Goal: Task Accomplishment & Management: Manage account settings

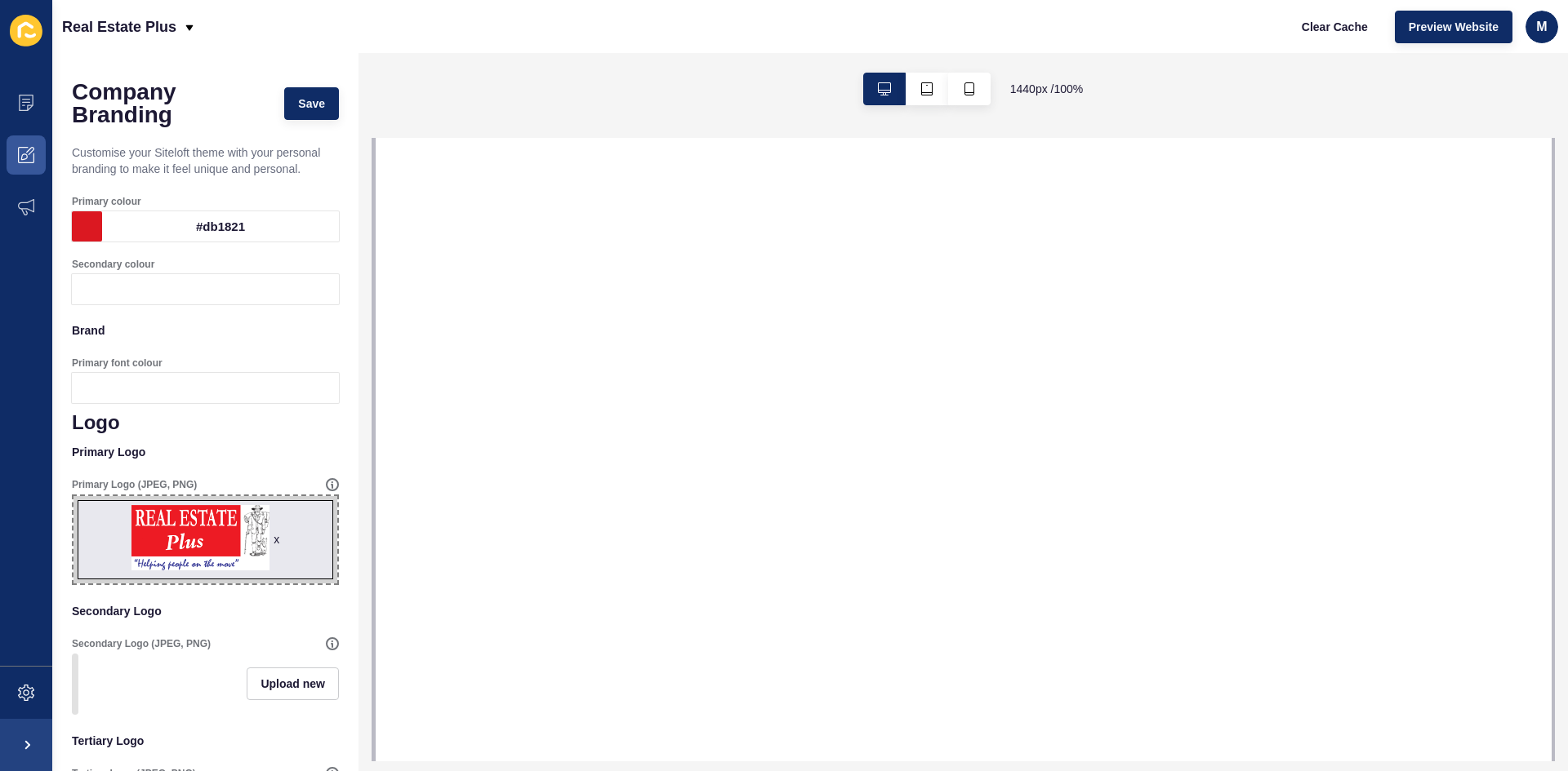
select select
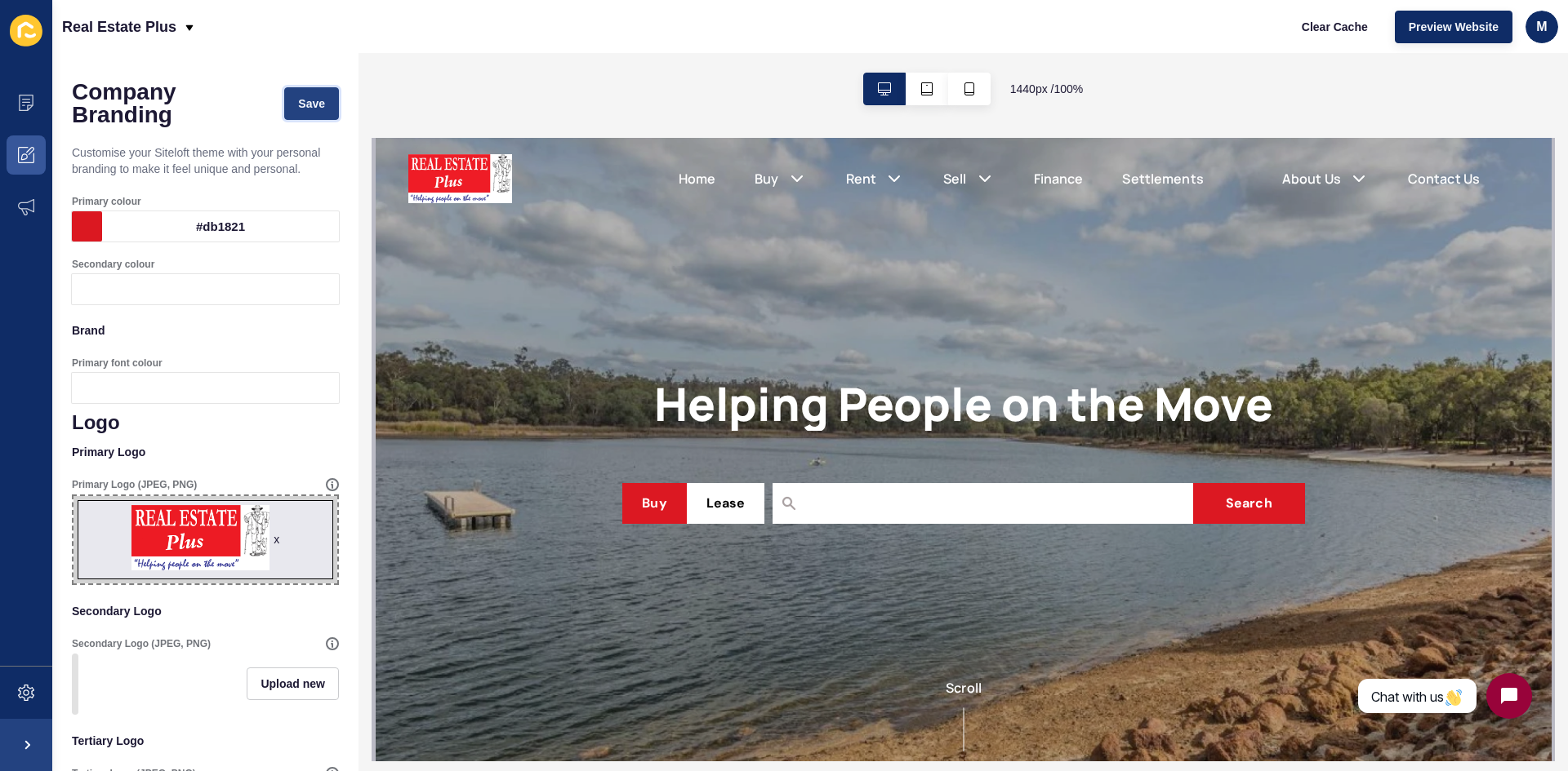
click at [300, 97] on span "Save" at bounding box center [311, 103] width 27 height 16
click at [32, 102] on icon at bounding box center [26, 103] width 16 height 16
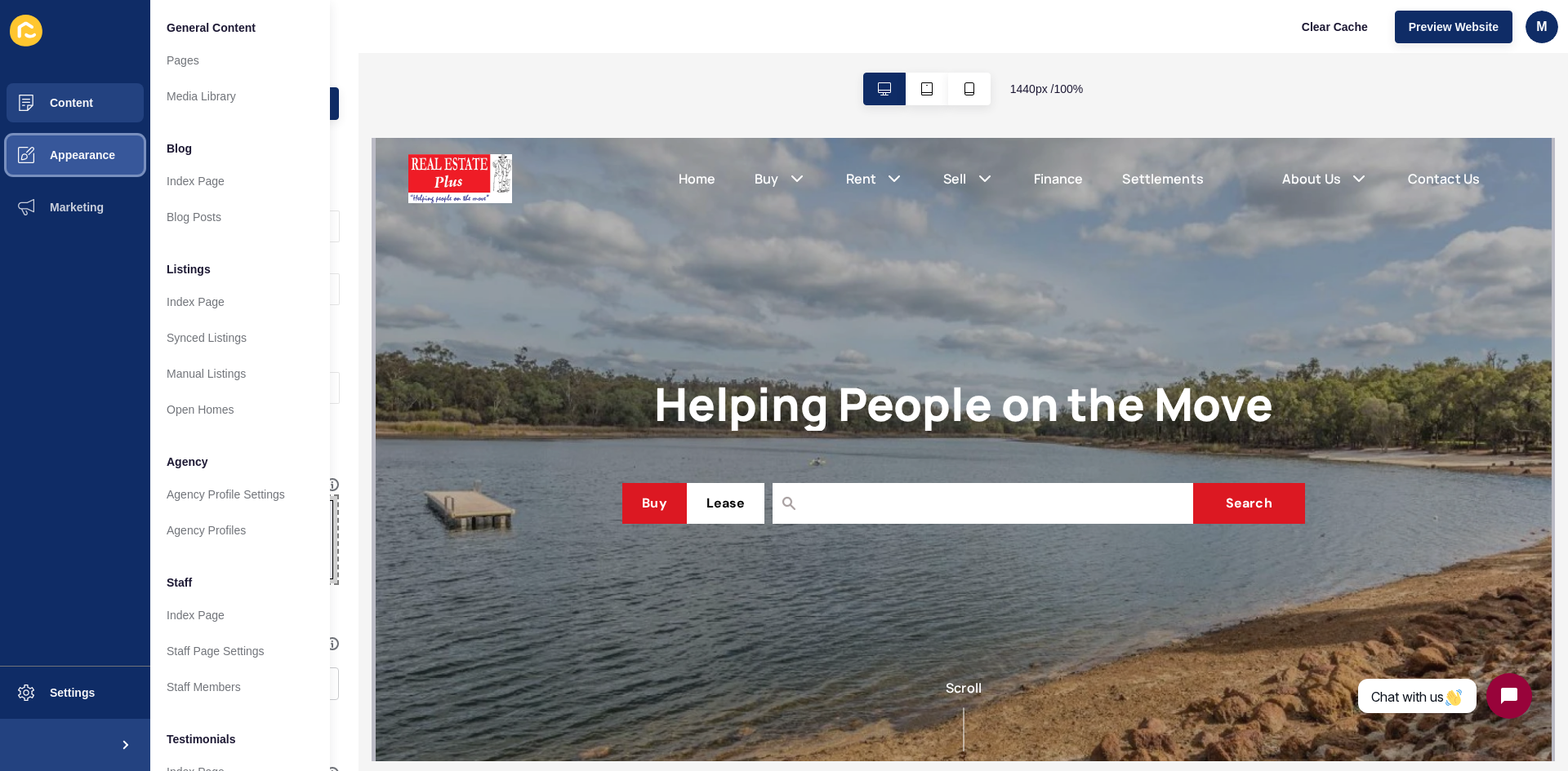
click at [19, 144] on span at bounding box center [26, 155] width 52 height 52
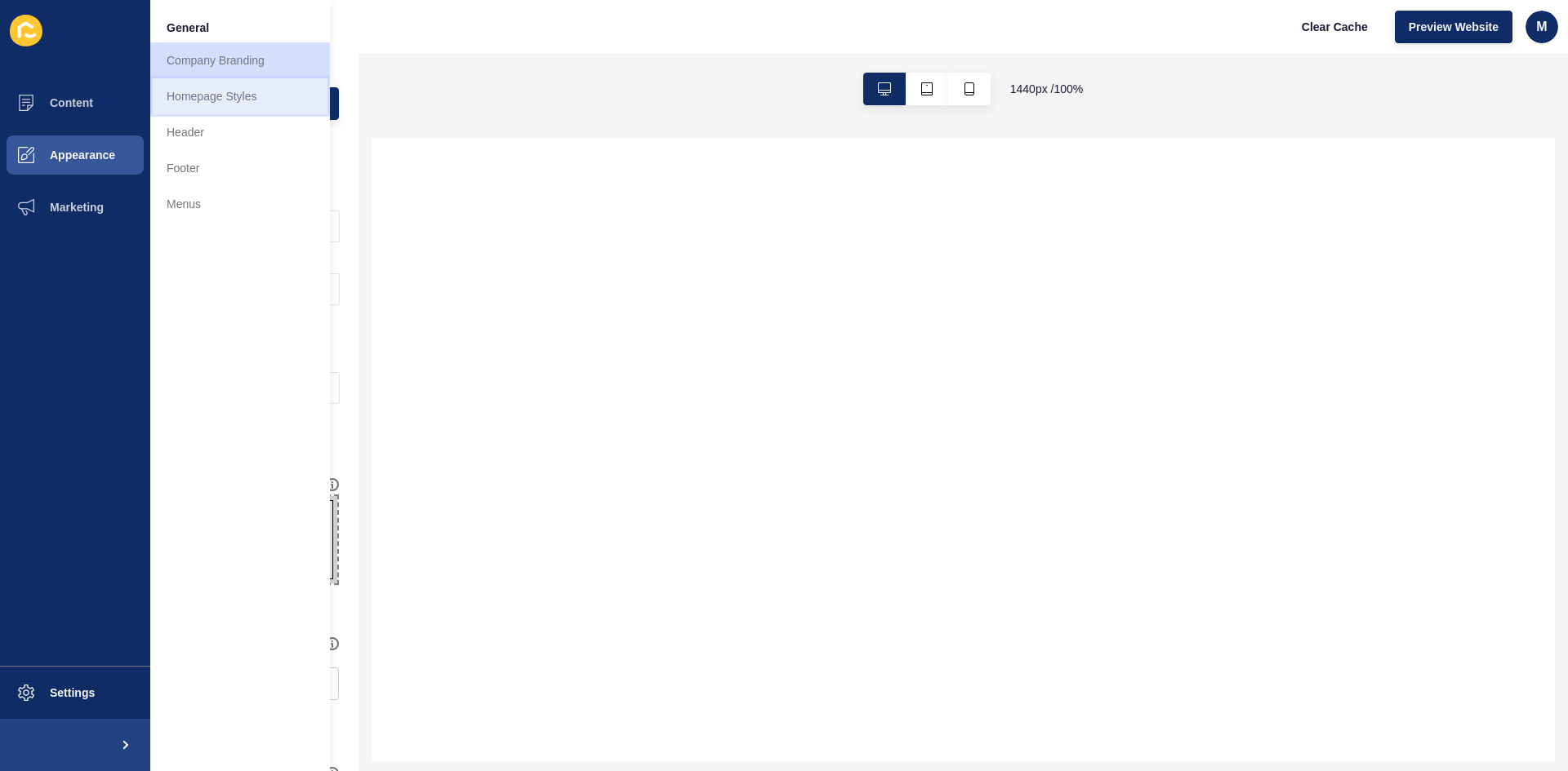
click at [220, 93] on link "Homepage Styles" at bounding box center [240, 96] width 180 height 36
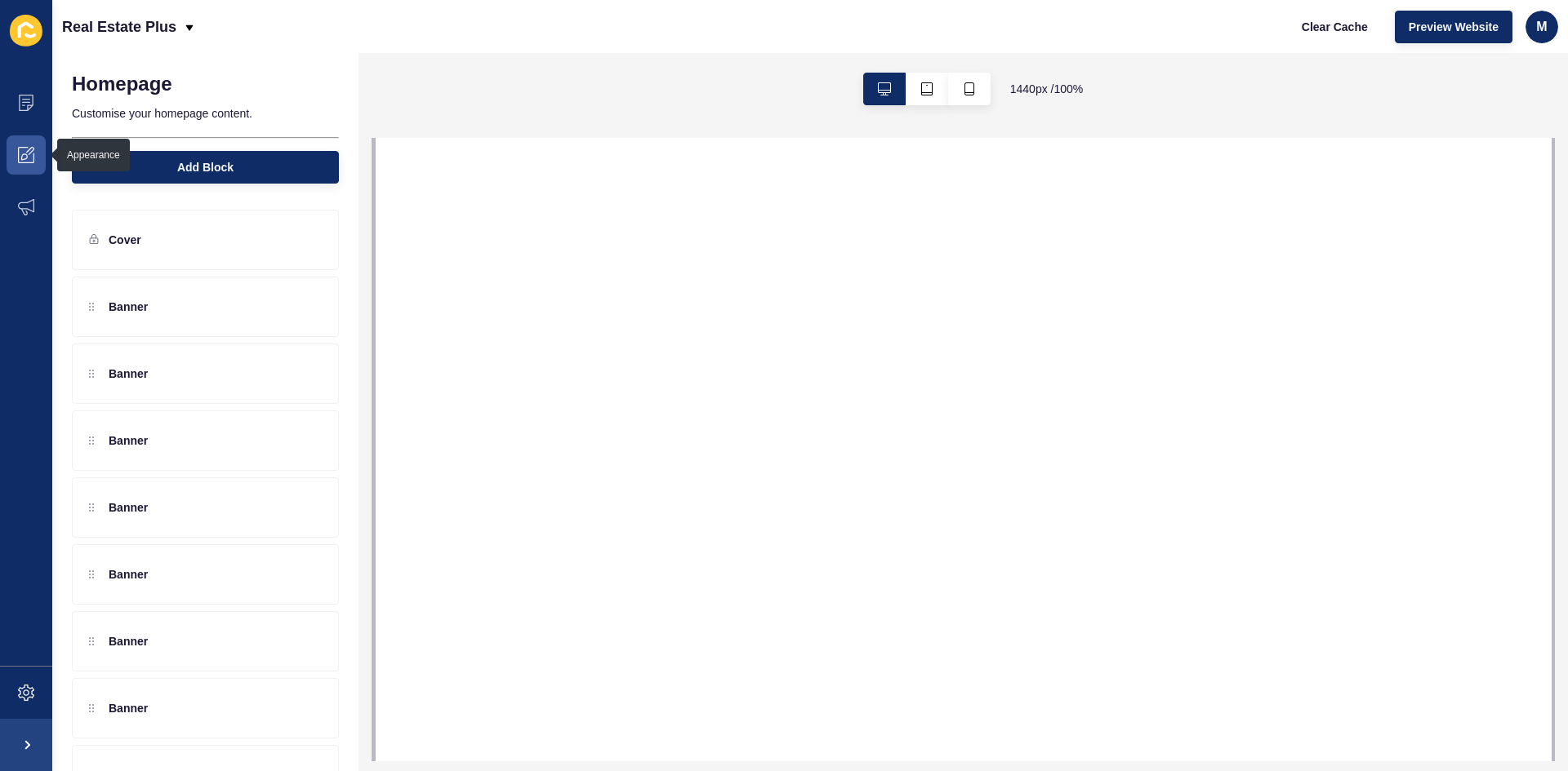
select select
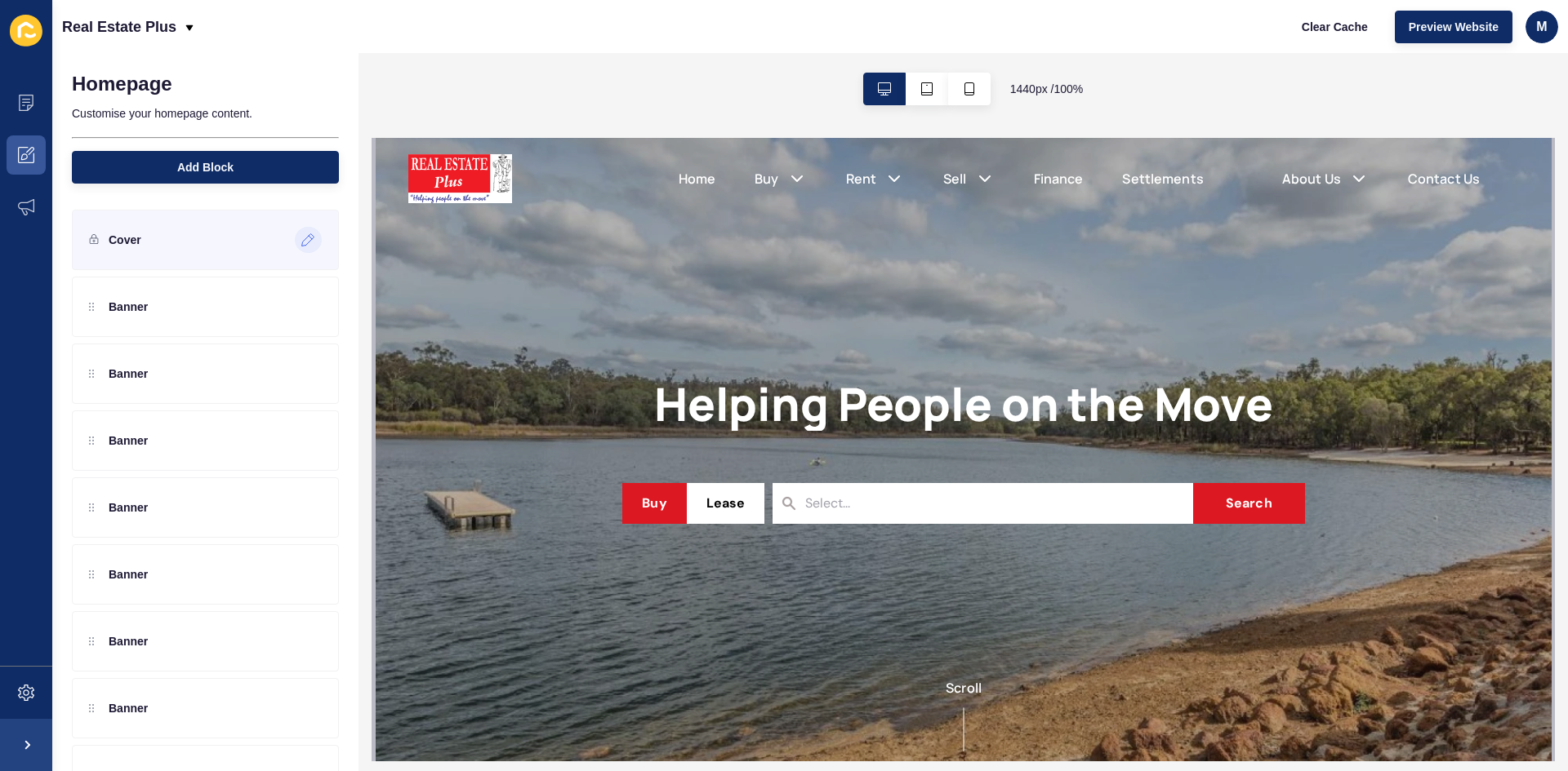
click at [302, 236] on icon at bounding box center [308, 240] width 14 height 13
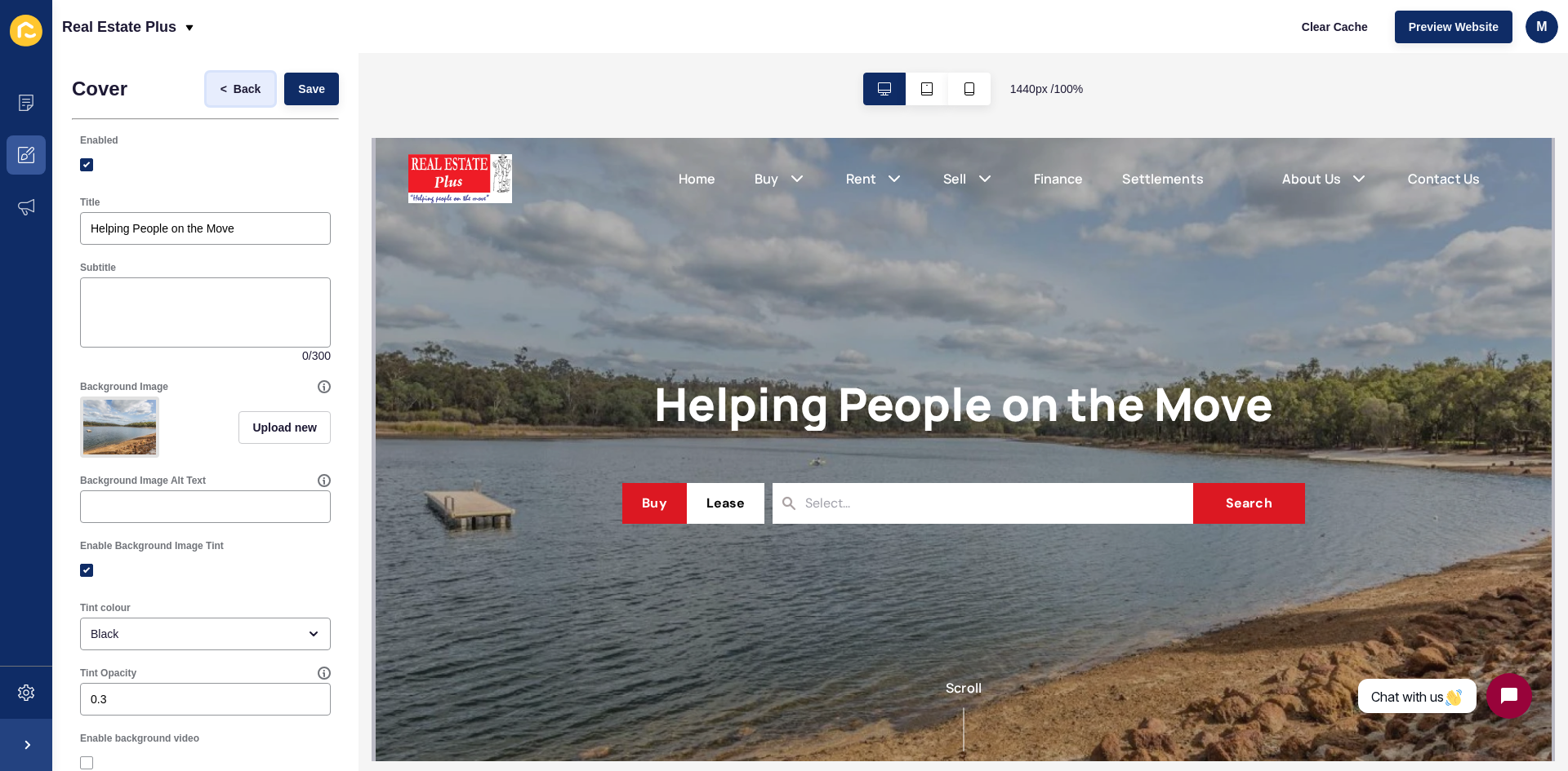
click at [241, 80] on button "< Back" at bounding box center [241, 89] width 68 height 32
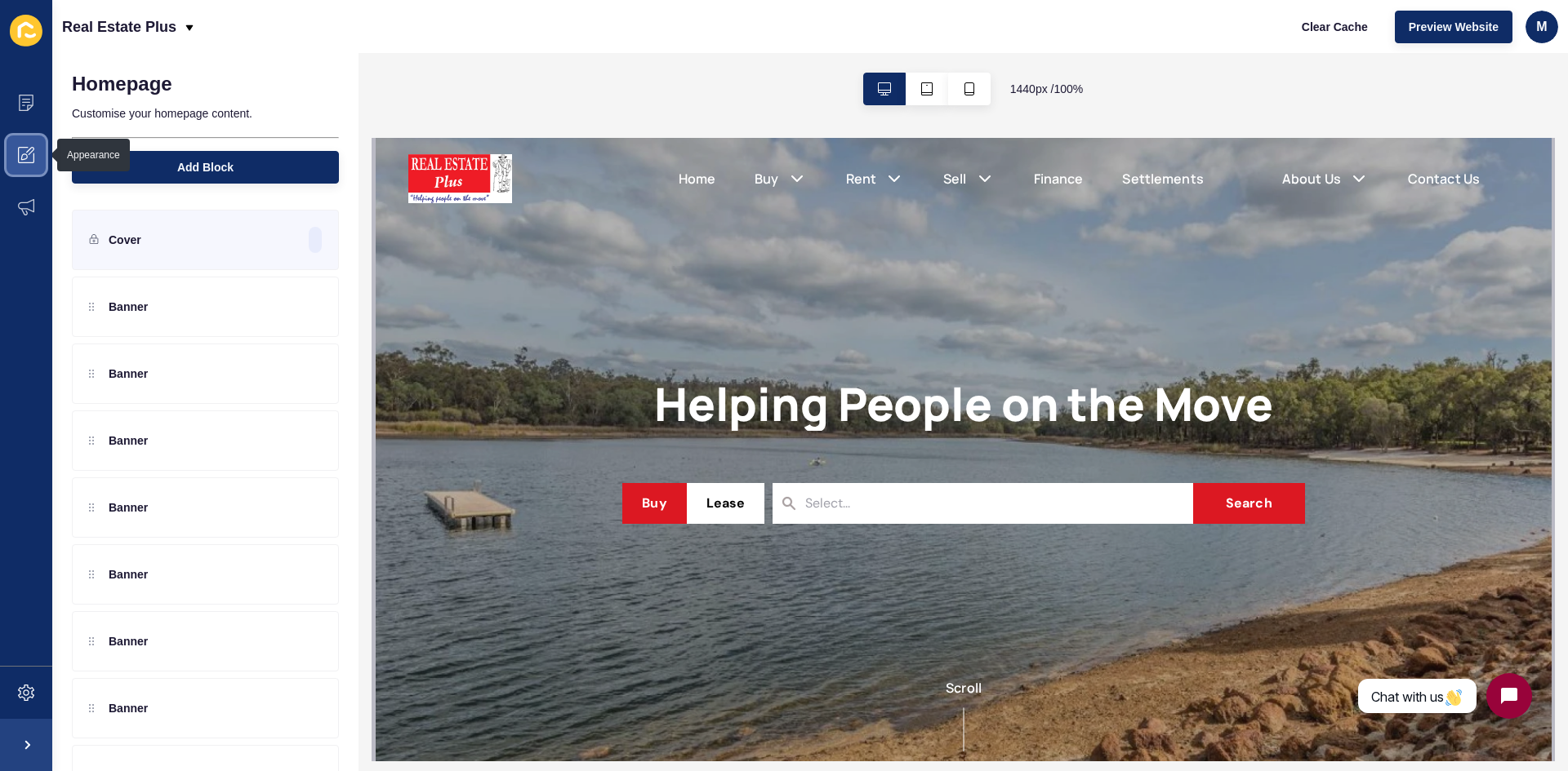
click at [34, 153] on span at bounding box center [26, 155] width 52 height 52
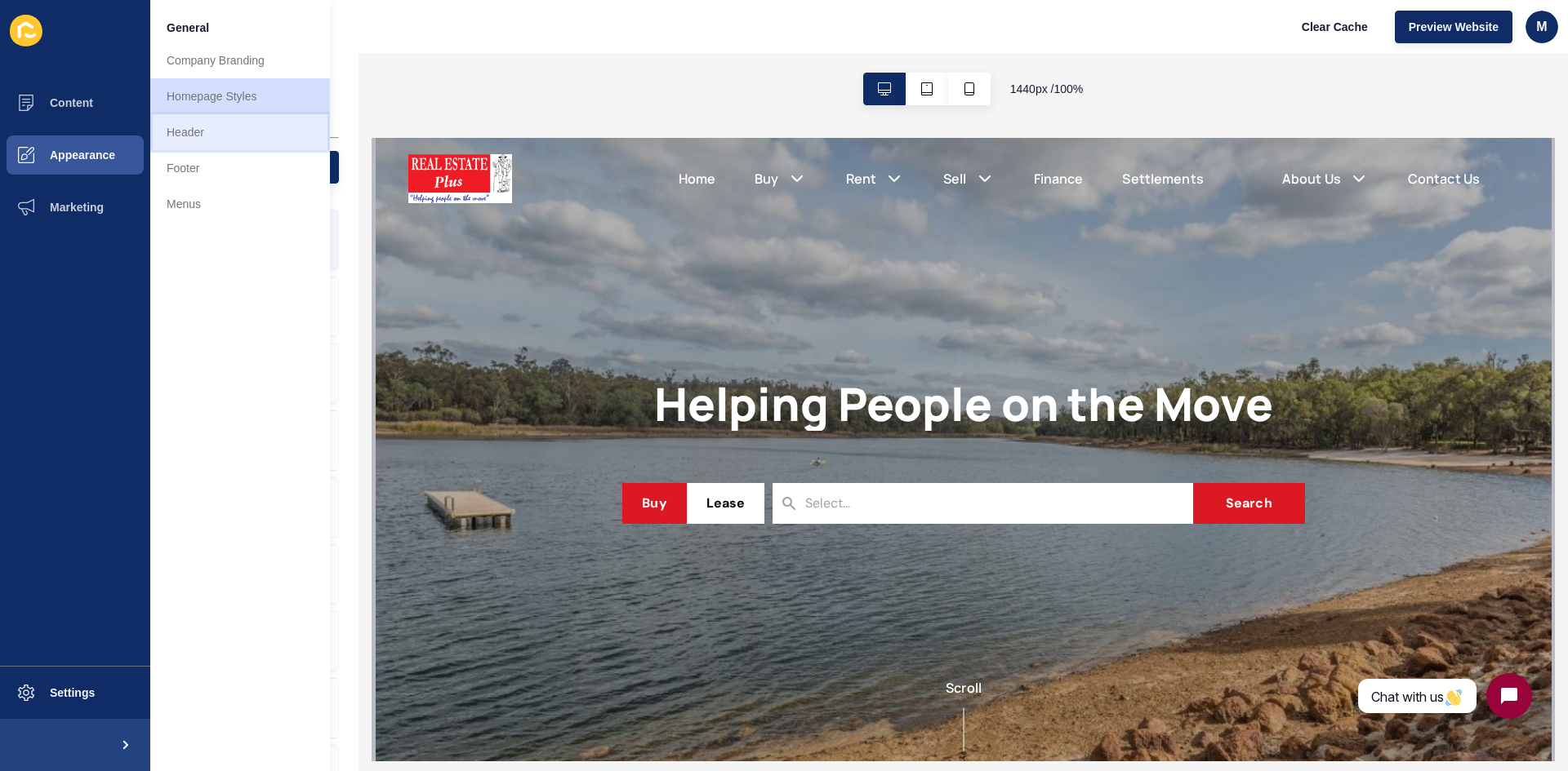
click at [216, 121] on link "Header" at bounding box center [240, 132] width 180 height 36
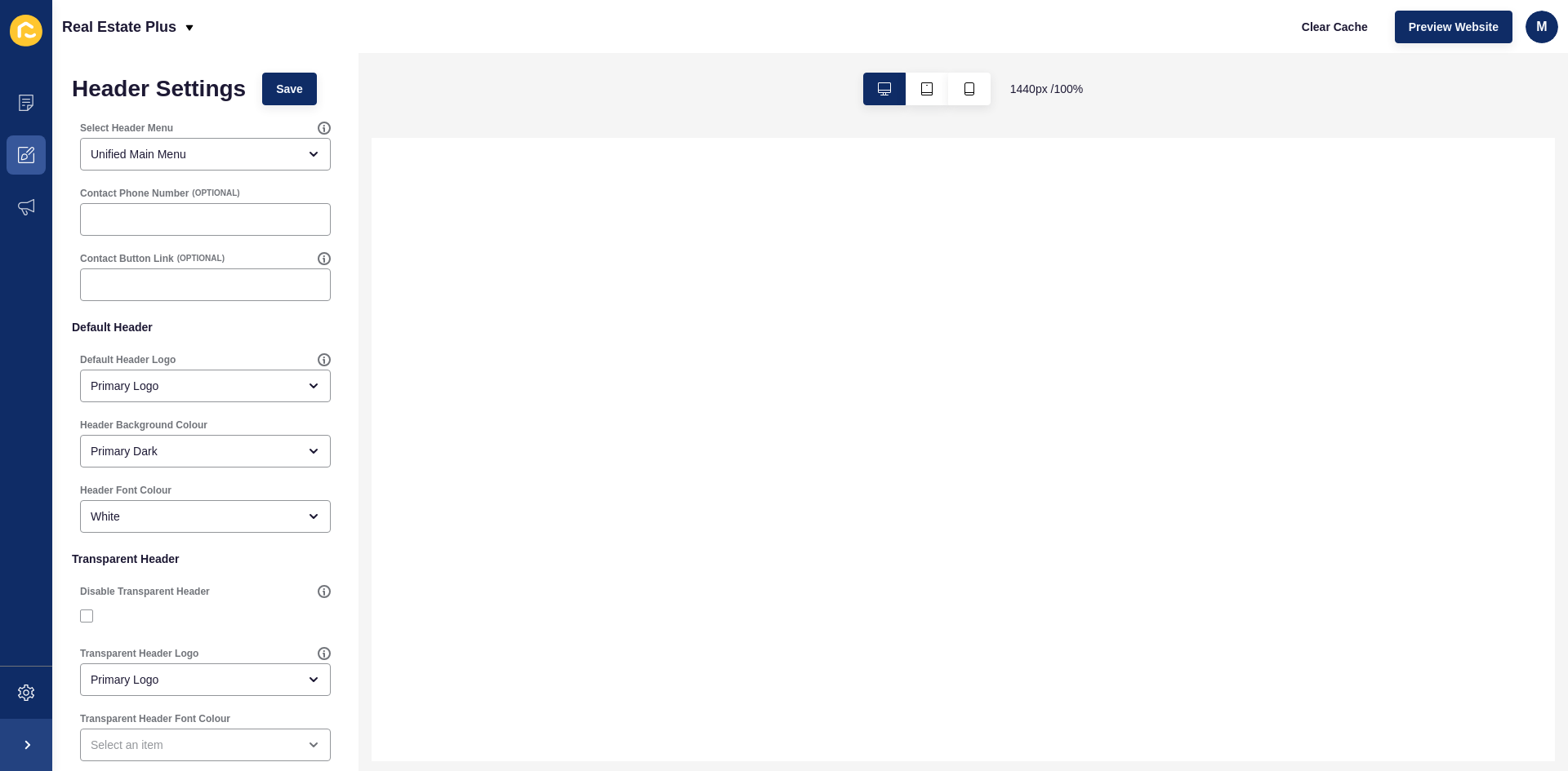
select select
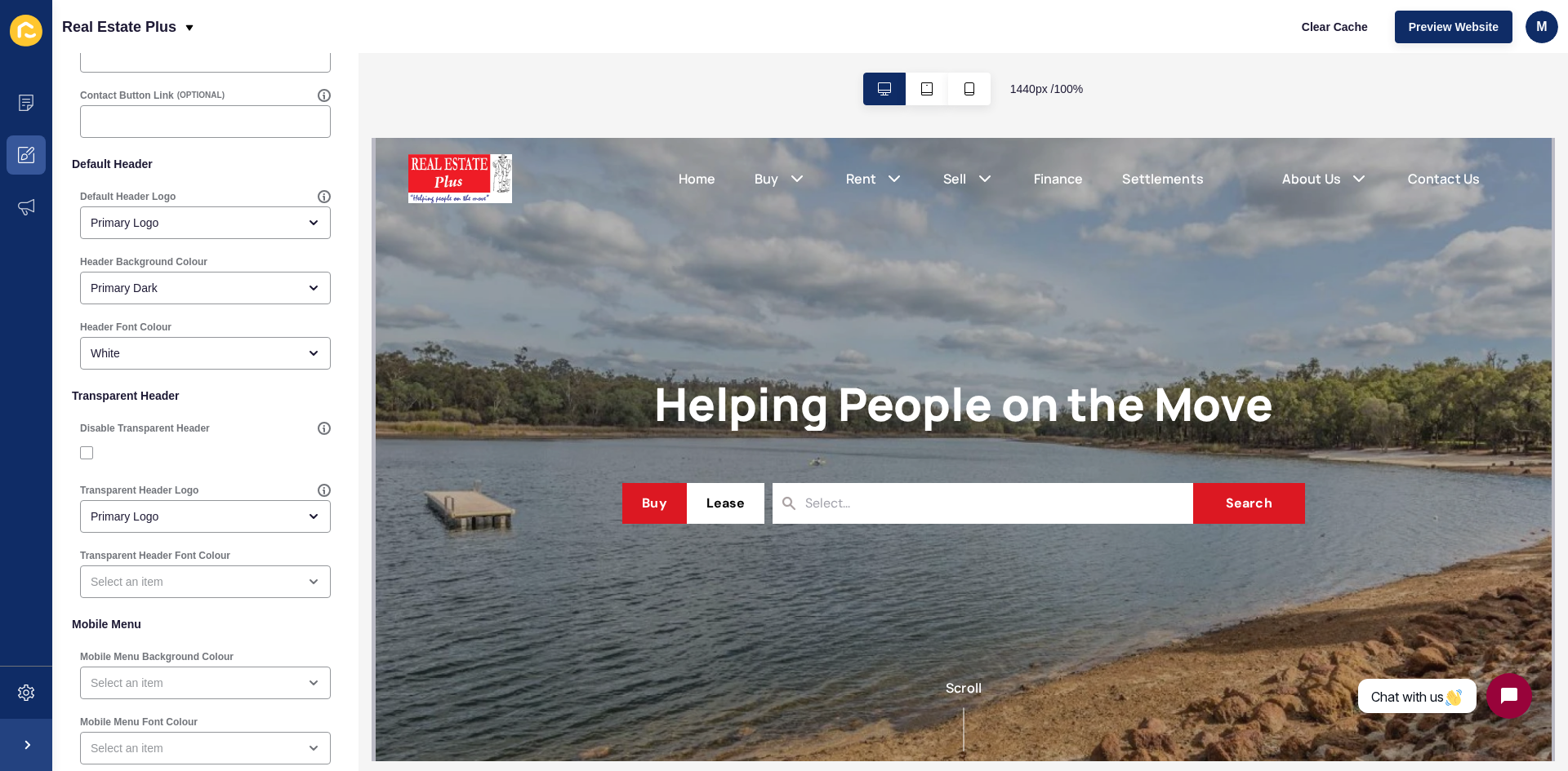
scroll to position [245, 0]
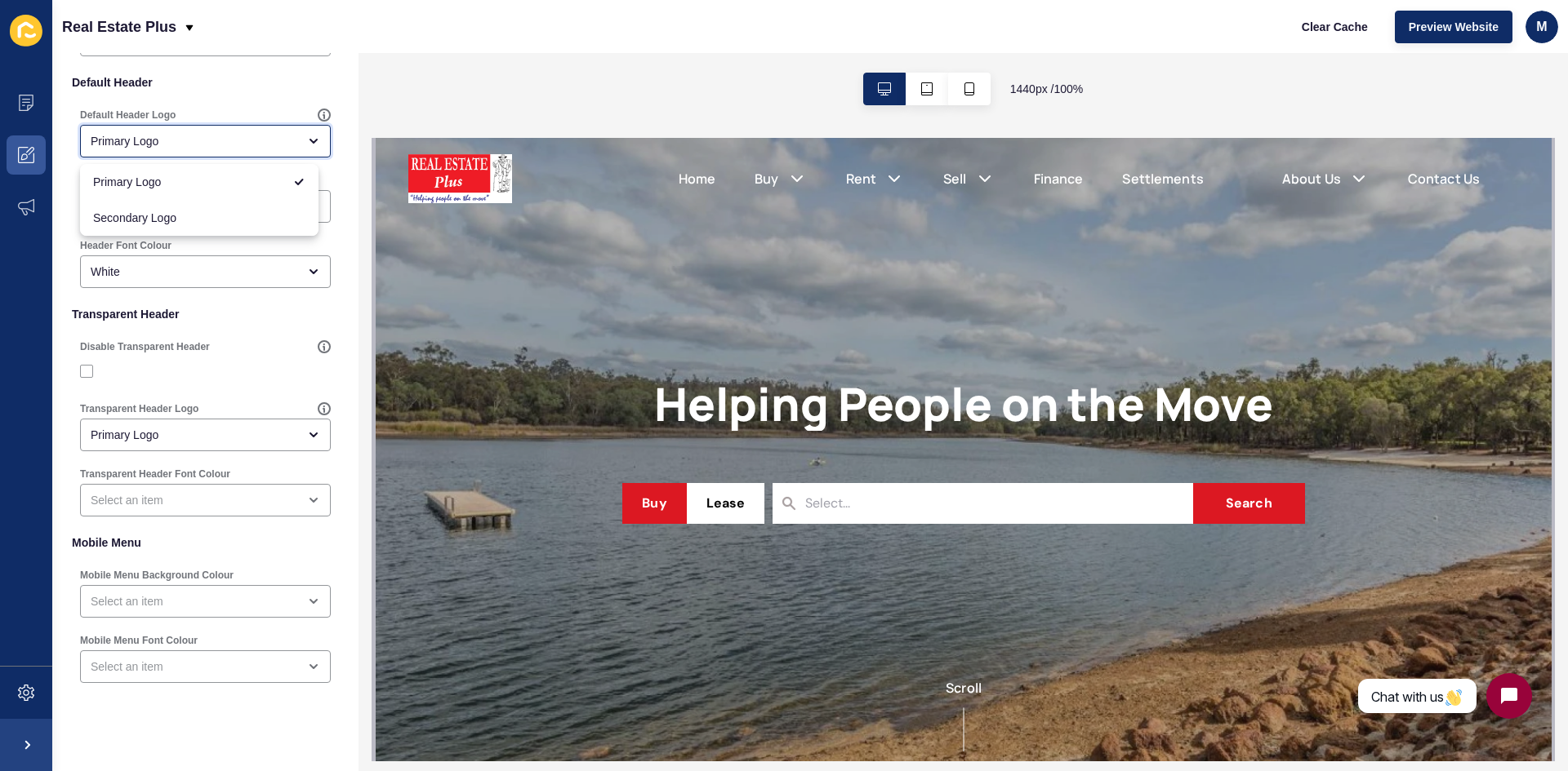
click at [307, 145] on icon "close menu" at bounding box center [313, 141] width 14 height 13
click at [307, 143] on icon "close menu" at bounding box center [313, 141] width 14 height 13
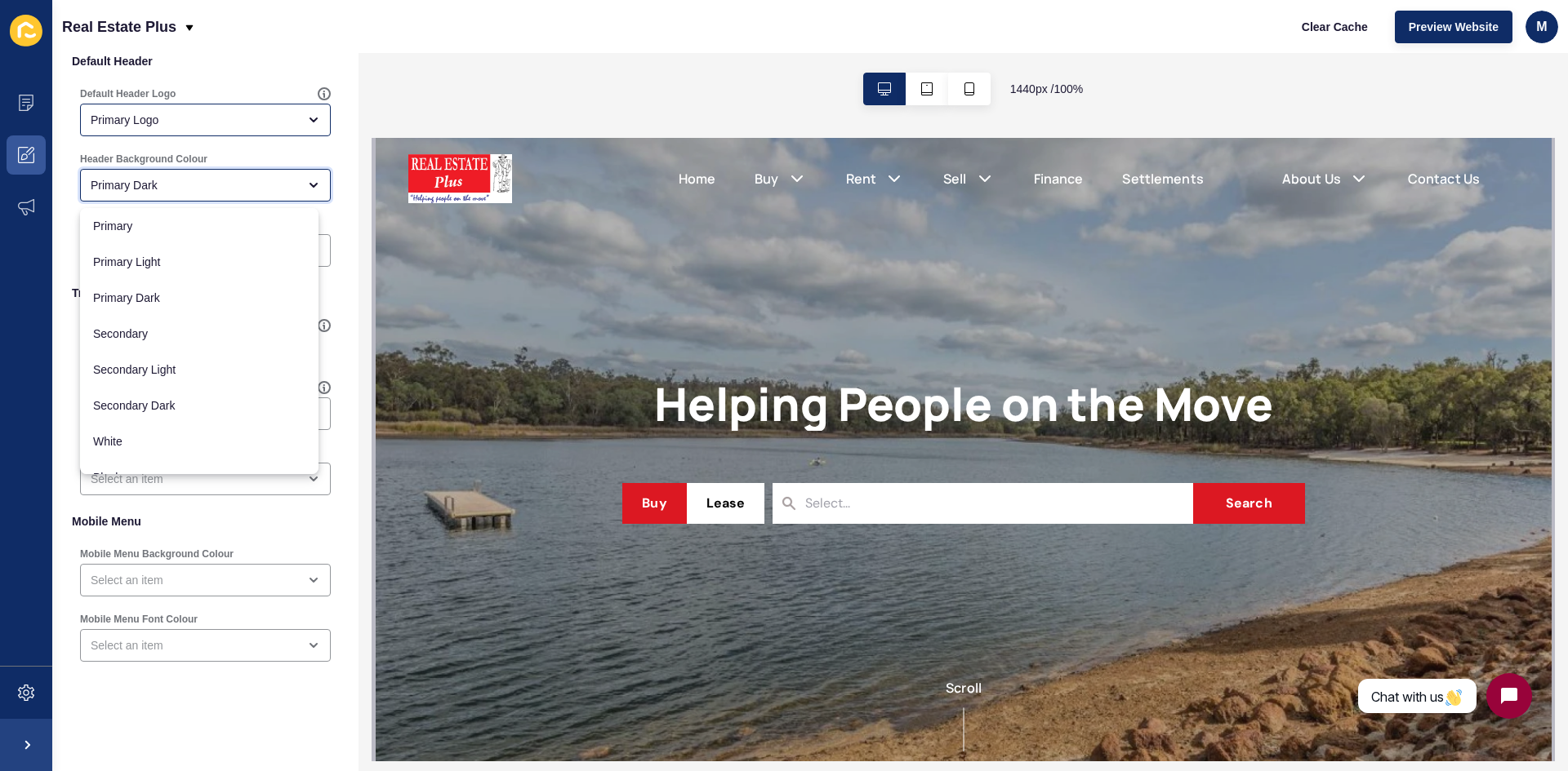
click at [307, 179] on icon "close menu" at bounding box center [313, 185] width 14 height 13
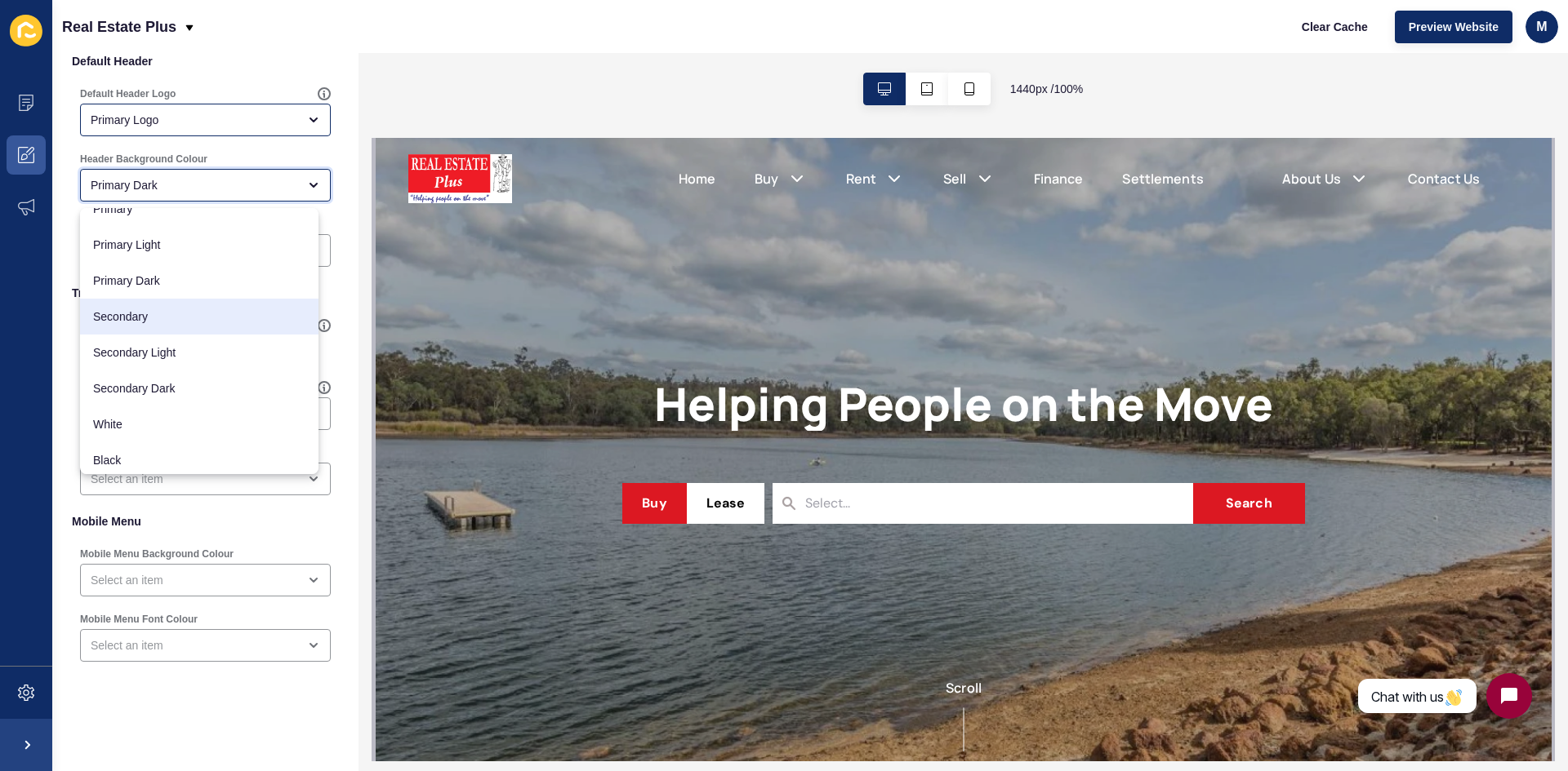
scroll to position [22, 0]
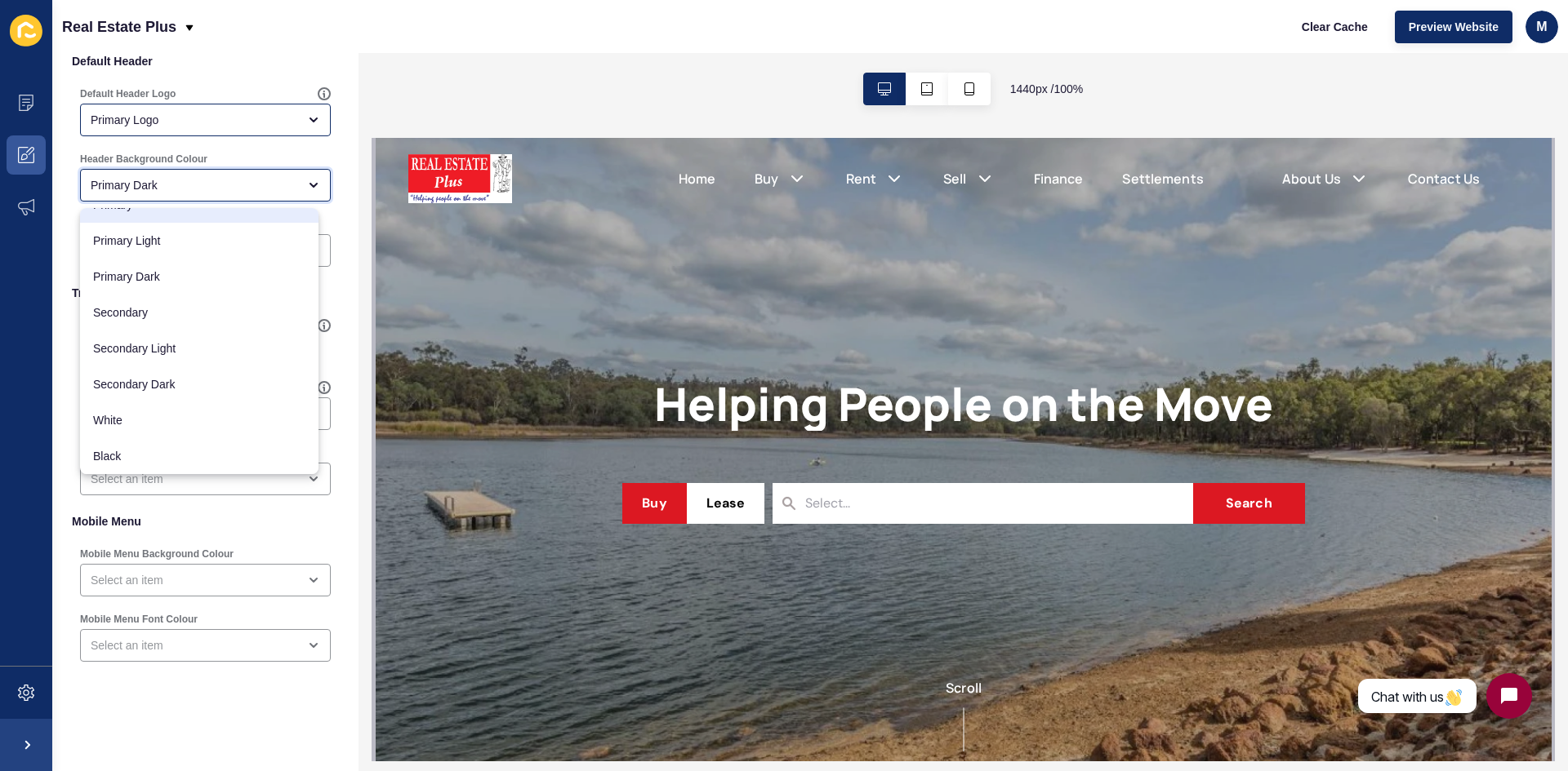
click at [307, 191] on icon "close menu" at bounding box center [313, 185] width 14 height 13
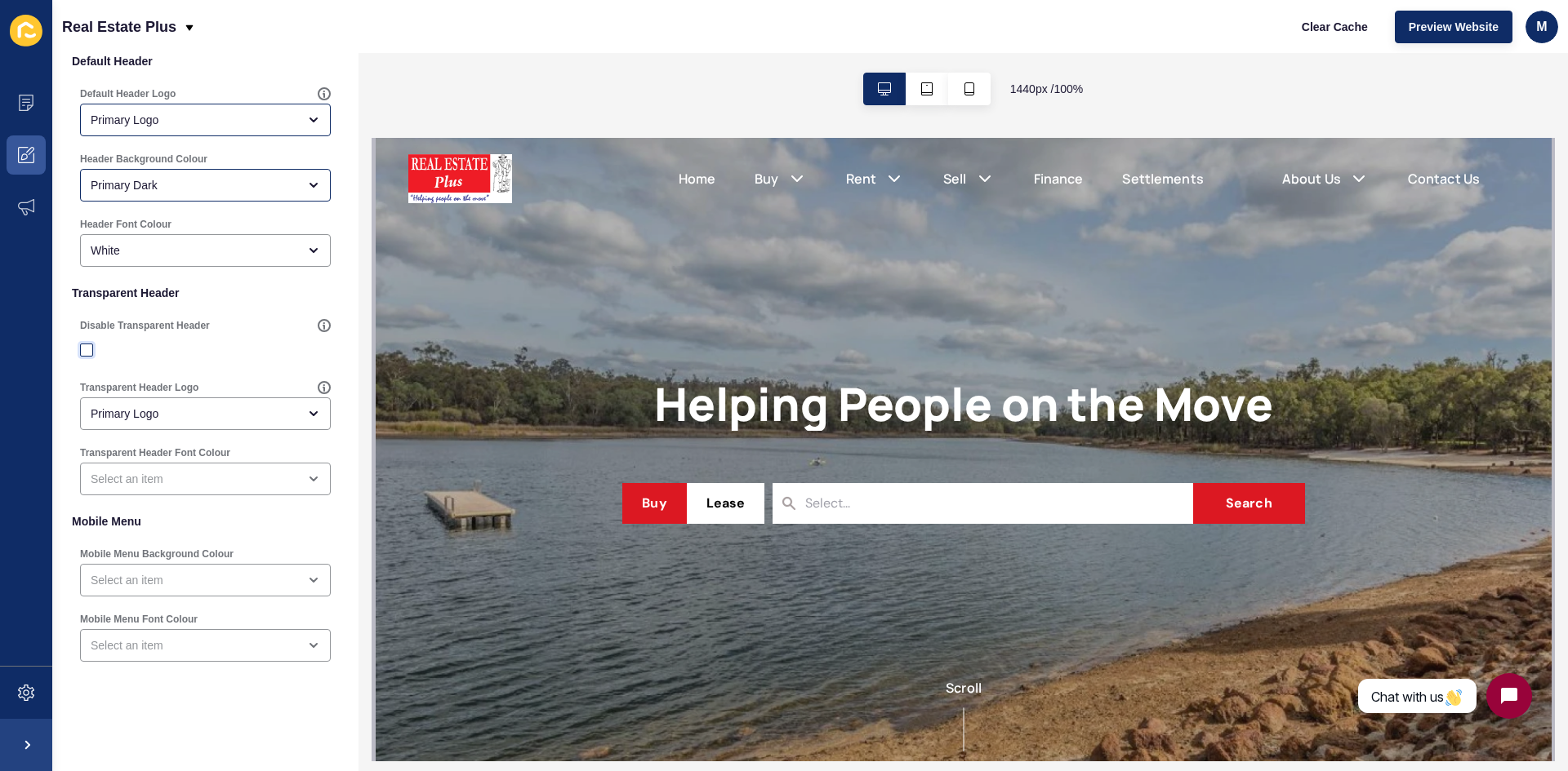
click at [84, 353] on label at bounding box center [86, 350] width 14 height 13
click at [84, 353] on input "Disable Transparent Header" at bounding box center [89, 351] width 11 height 11
click at [84, 353] on label at bounding box center [86, 350] width 14 height 13
click at [84, 353] on input "Disable Transparent Header" at bounding box center [89, 351] width 11 height 11
checkbox input "false"
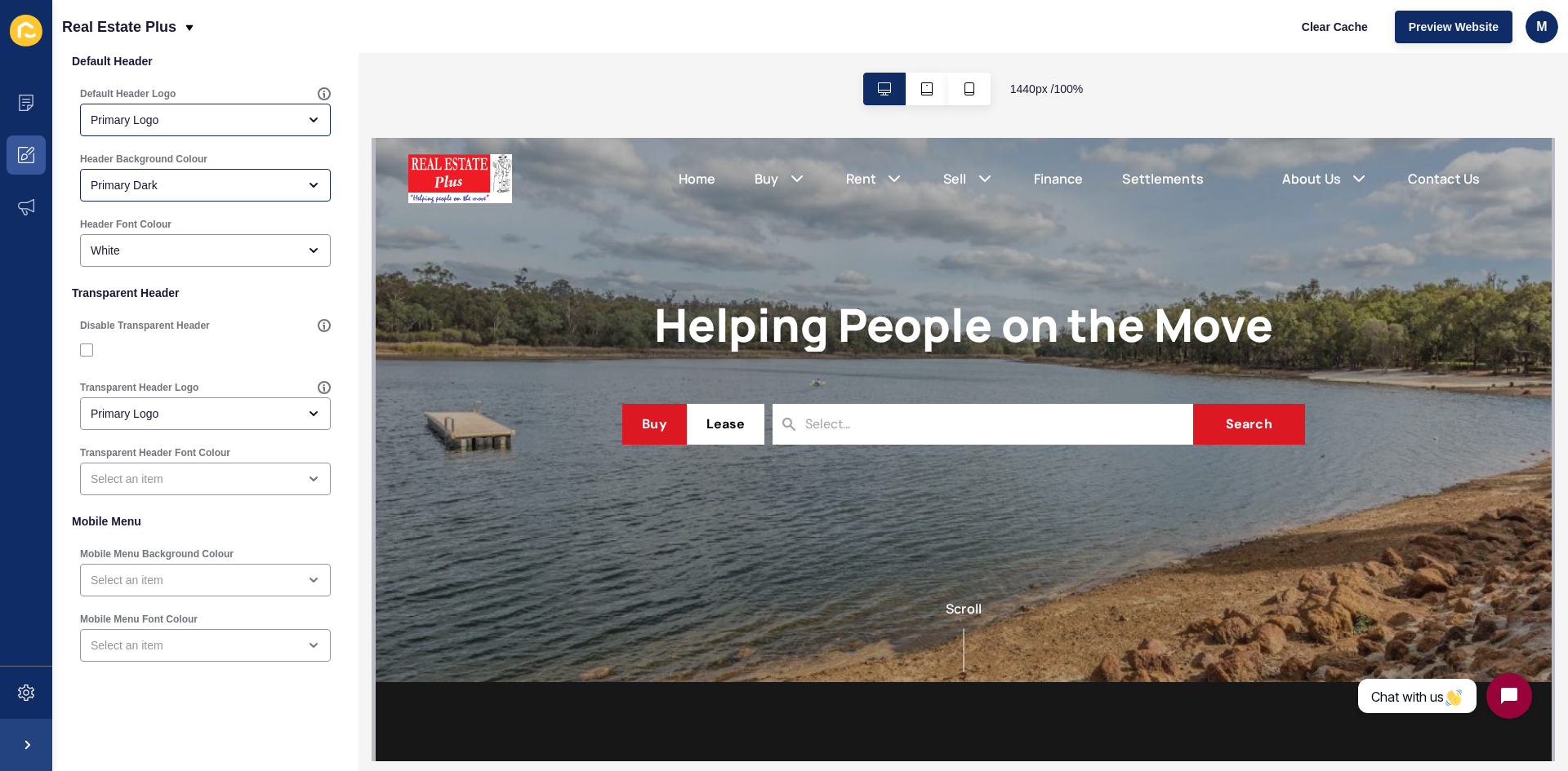
scroll to position [0, 0]
